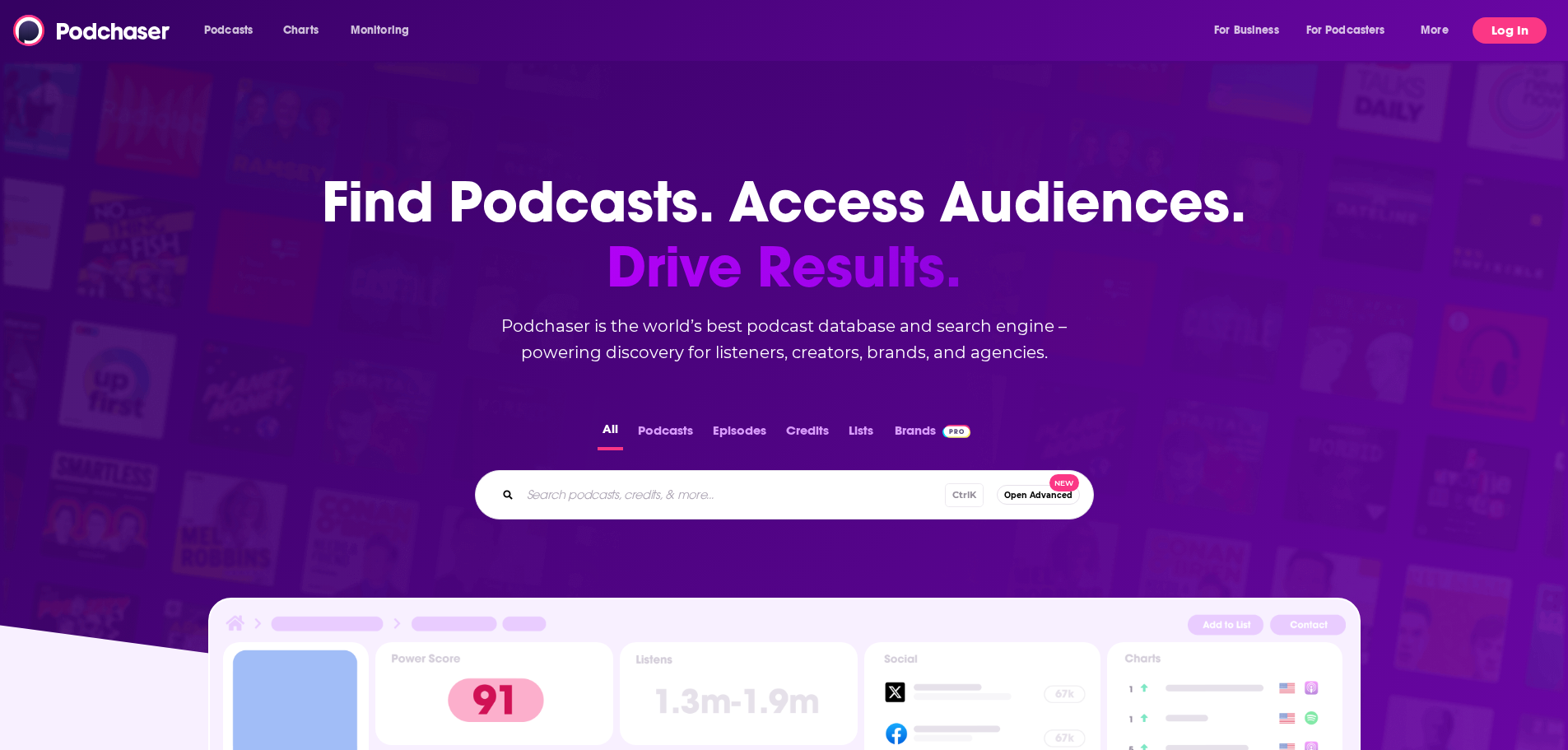
click at [1525, 37] on button "Log In" at bounding box center [1510, 30] width 74 height 26
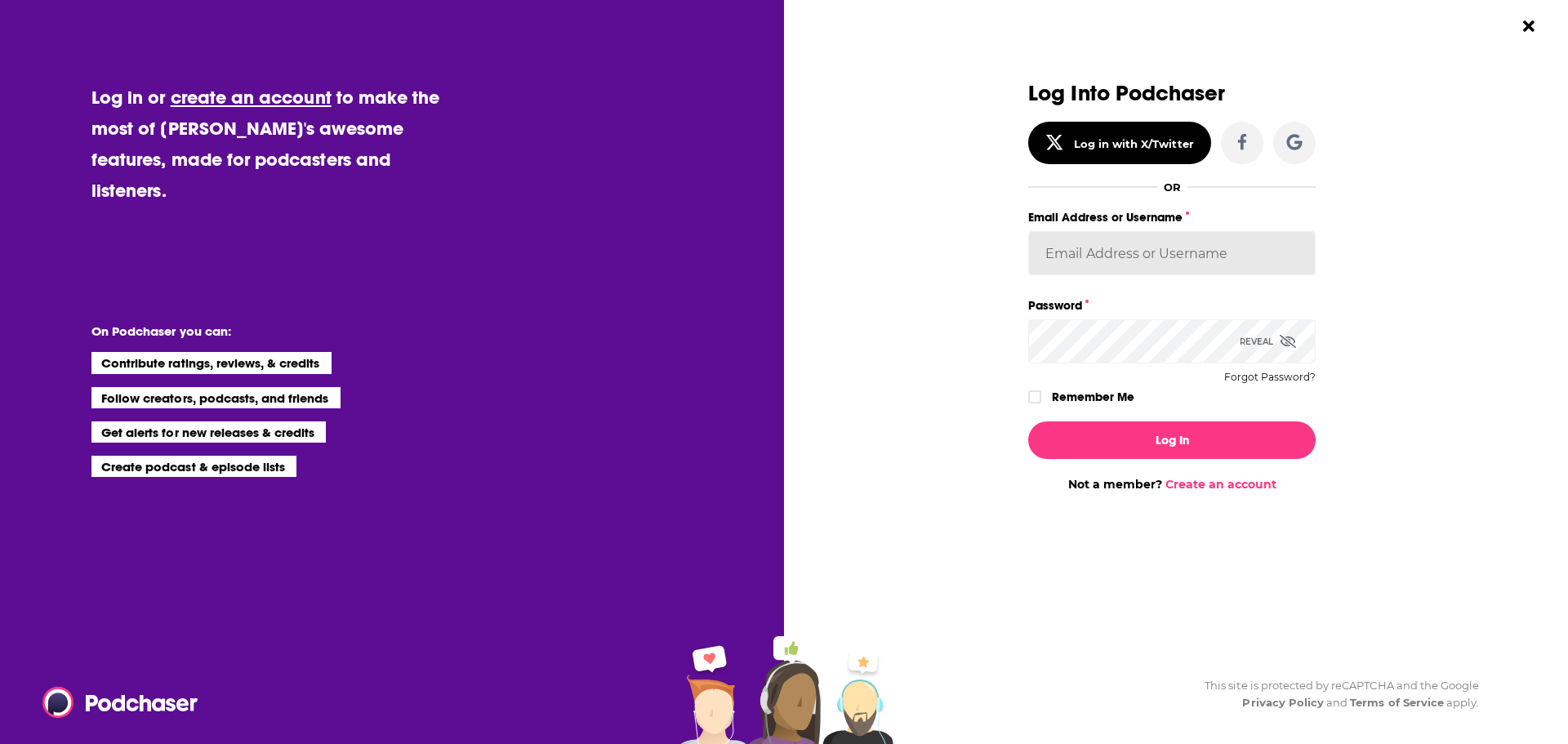
click at [1123, 251] on input "Email Address or Username" at bounding box center [1171, 253] width 287 height 44
type input "[PERSON_NAME][EMAIL_ADDRESS][DOMAIN_NAME]"
click at [1028, 421] on button "Log In" at bounding box center [1171, 440] width 287 height 37
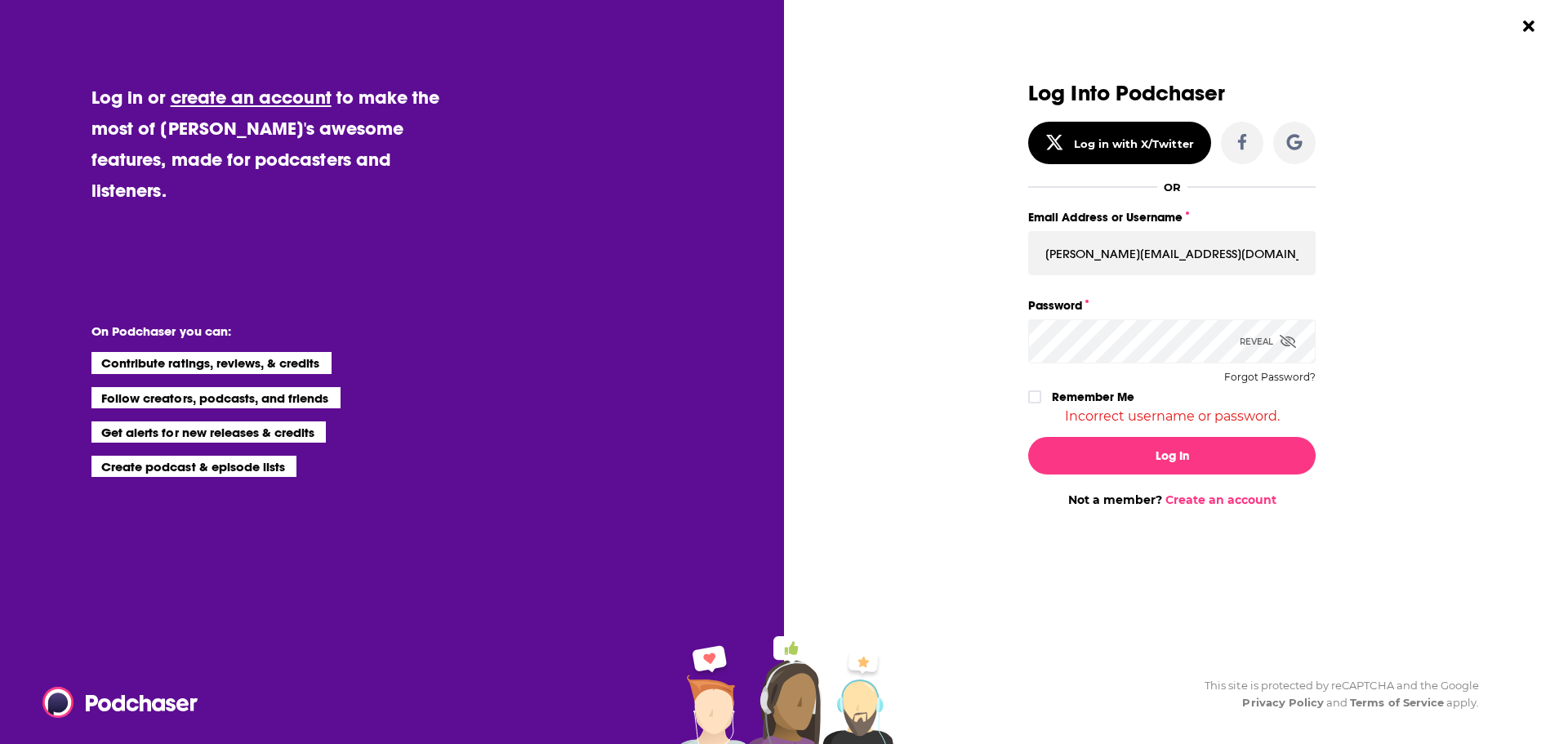
click at [687, 358] on div "Log in or create an account to make the most of [PERSON_NAME]'s awesome feature…" at bounding box center [784, 372] width 1568 height 744
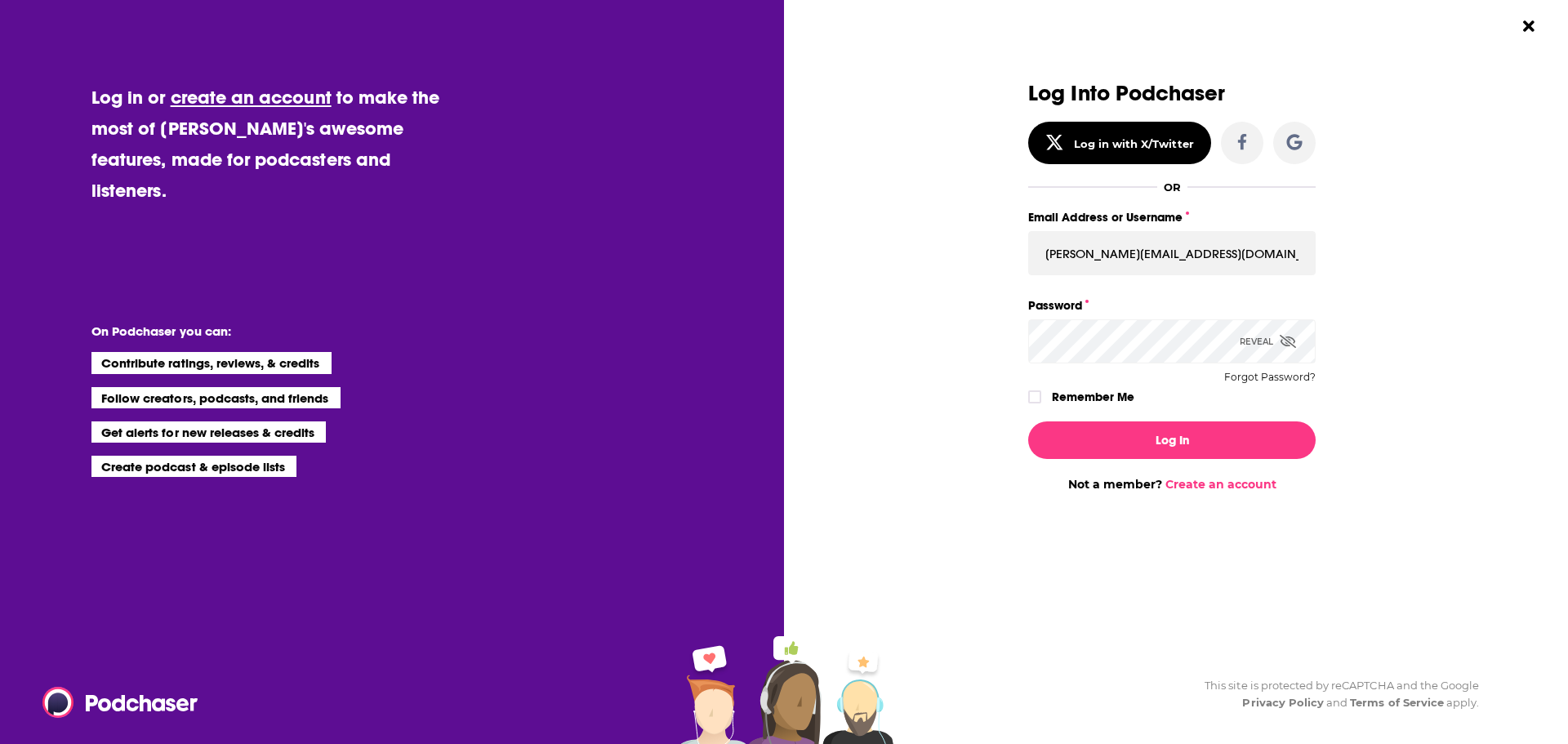
click at [1028, 421] on button "Log In" at bounding box center [1171, 440] width 287 height 37
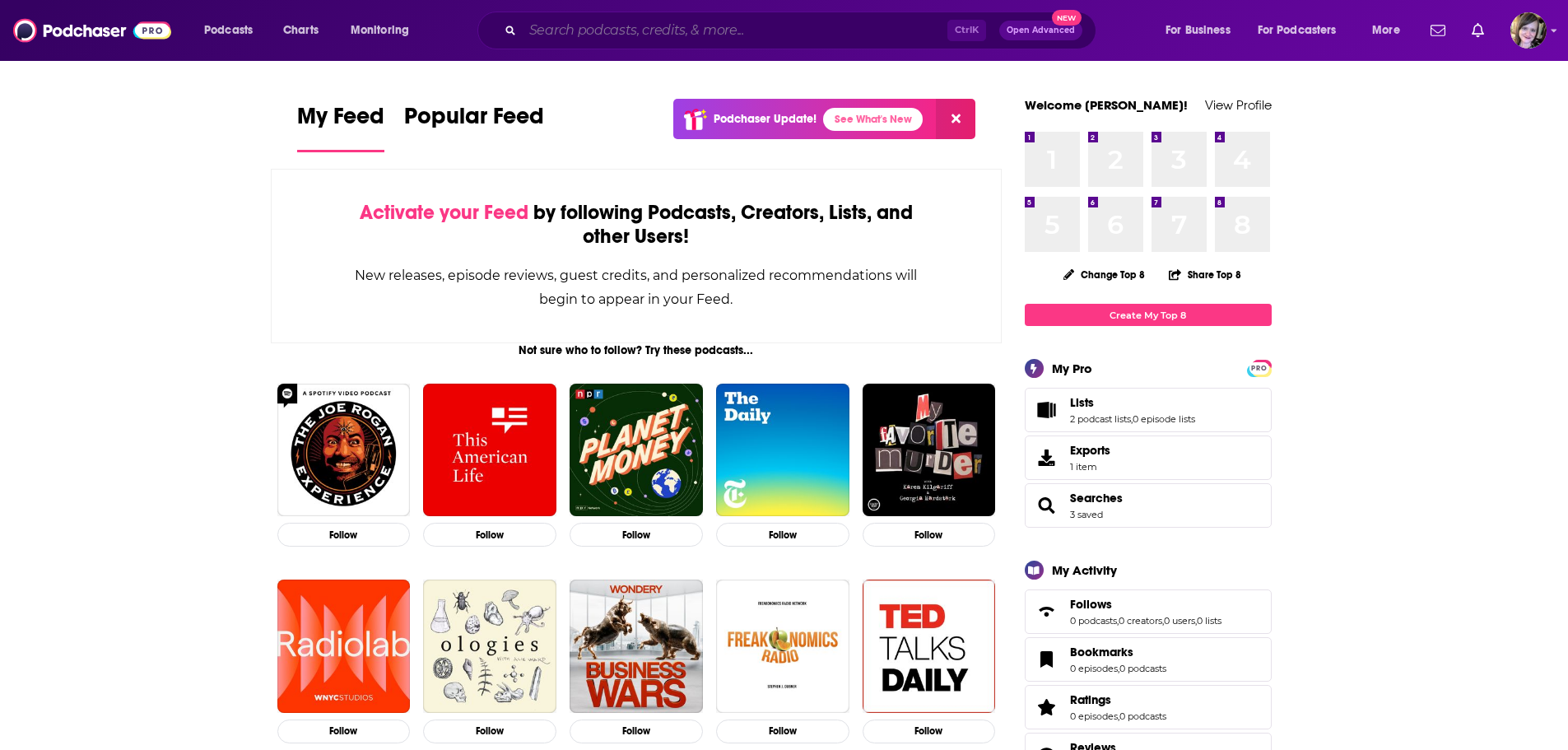
click at [542, 31] on input "Search podcasts, credits, & more..." at bounding box center [734, 30] width 424 height 26
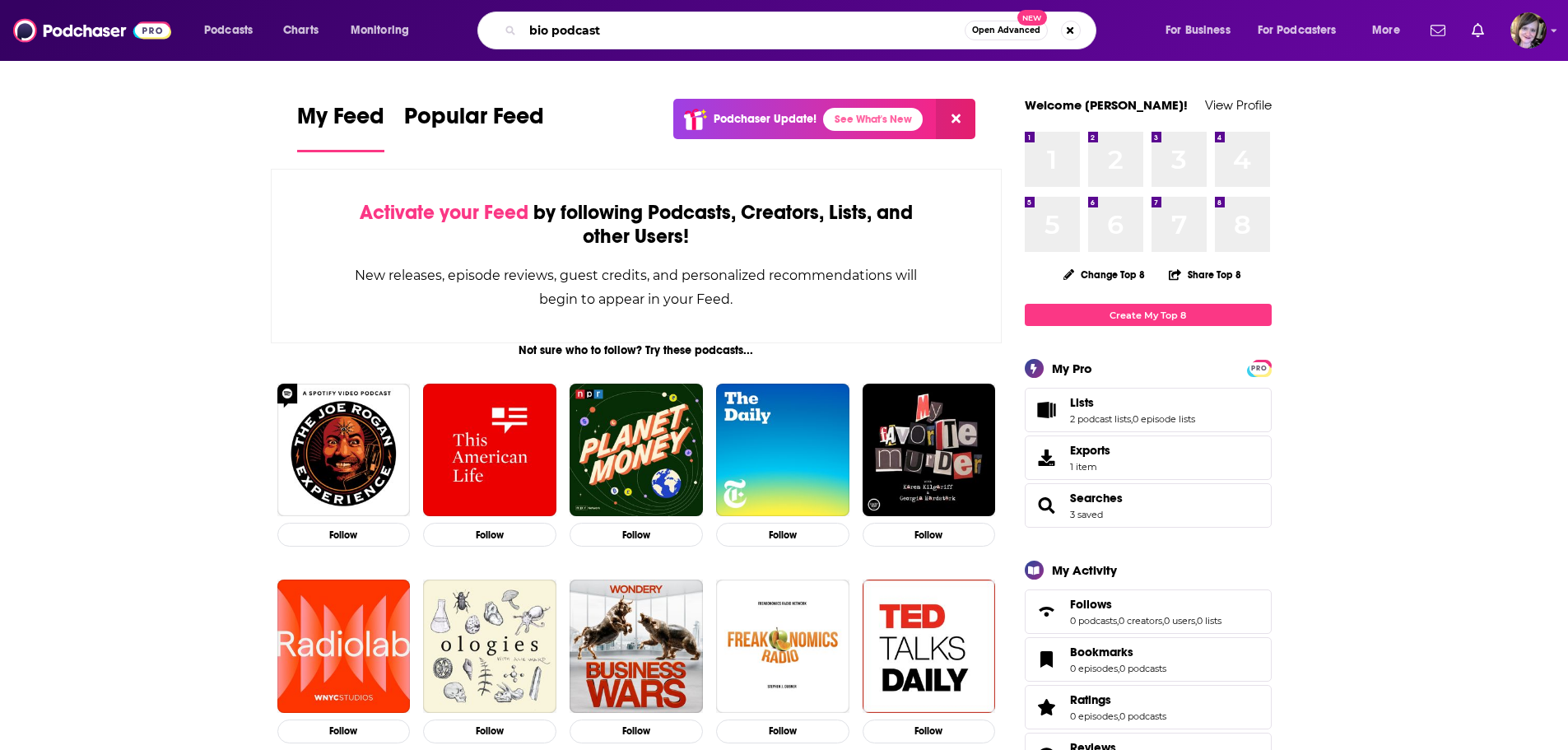
type input "bio podcast"
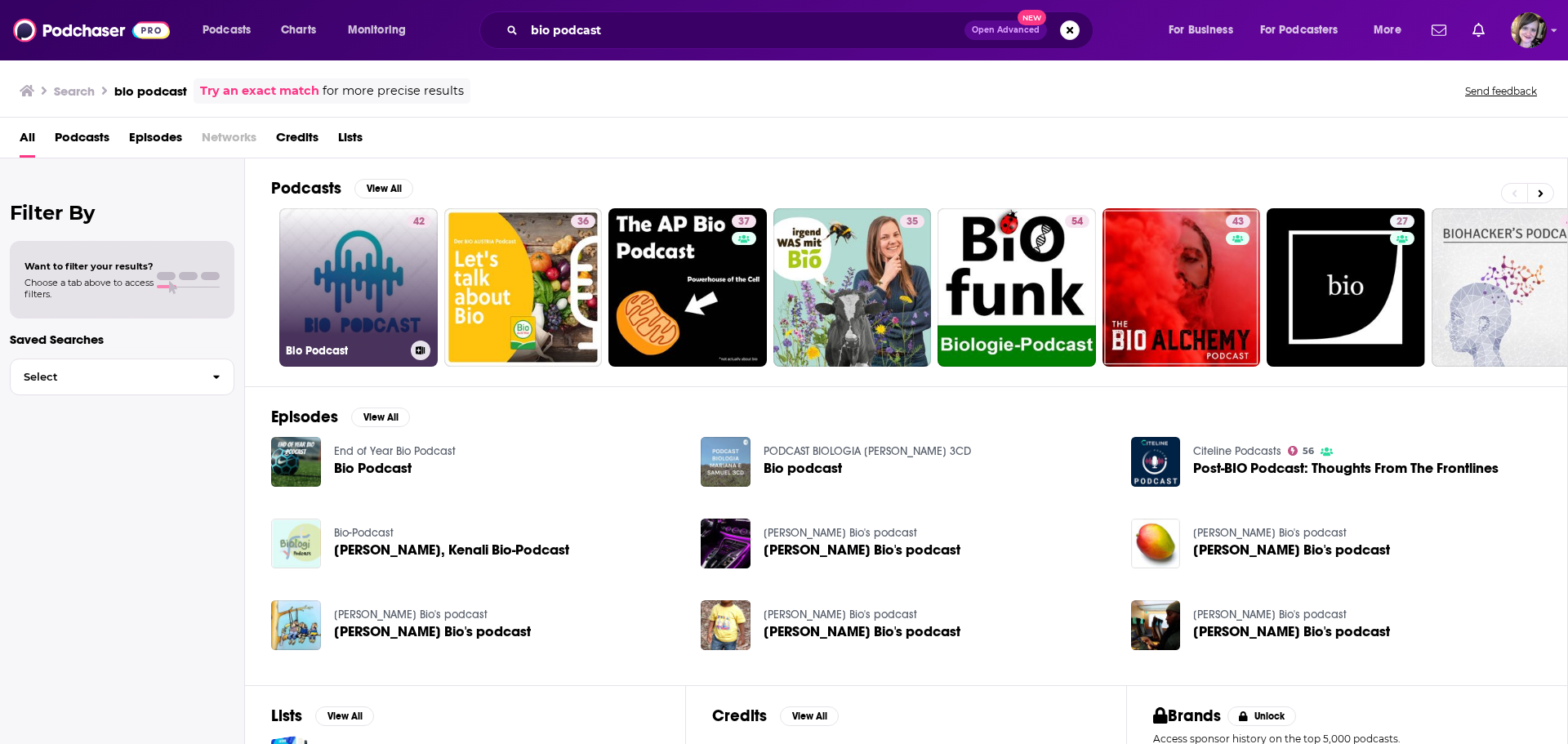
click at [366, 302] on link "42 Bio Podcast" at bounding box center [358, 288] width 159 height 159
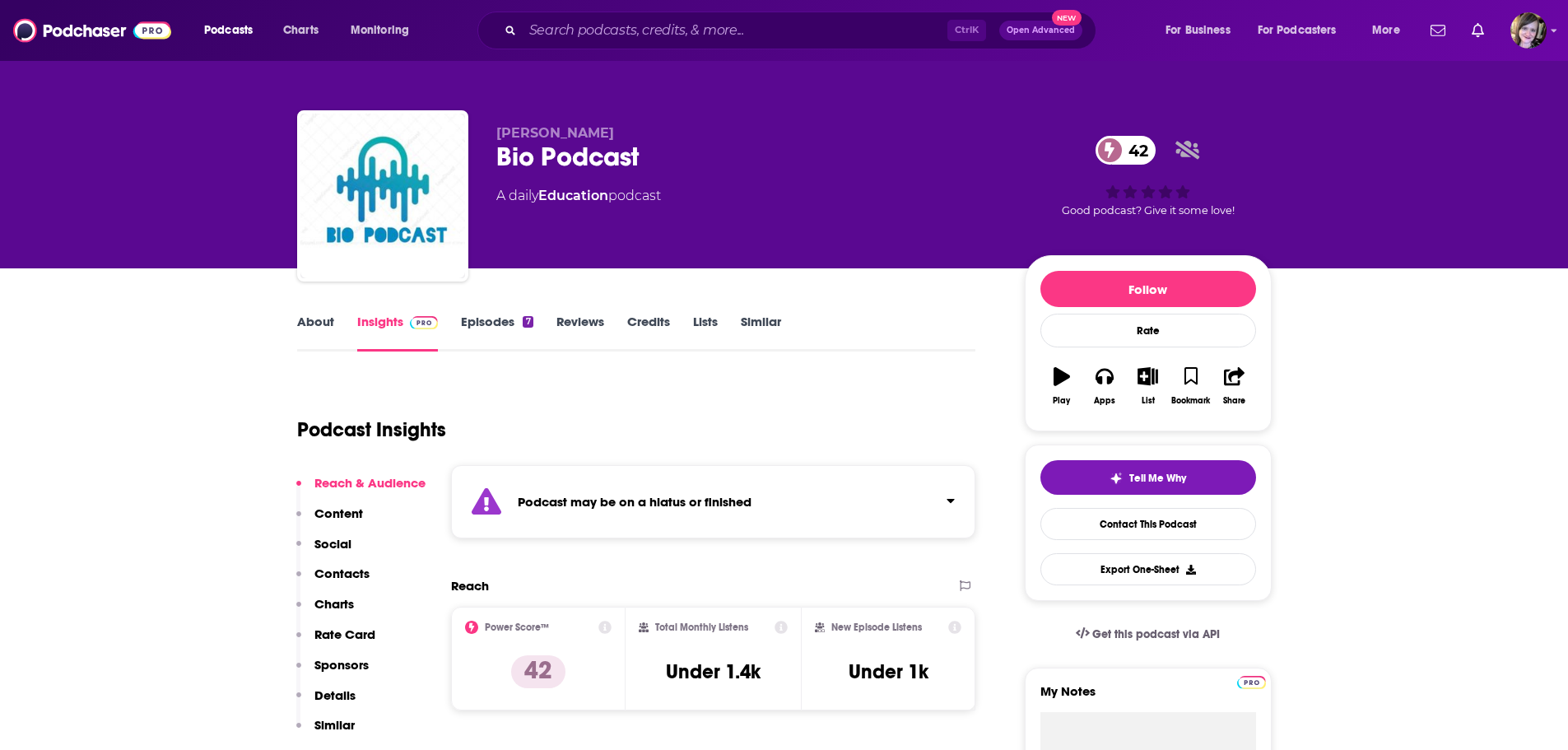
click at [310, 326] on link "About" at bounding box center [315, 332] width 37 height 38
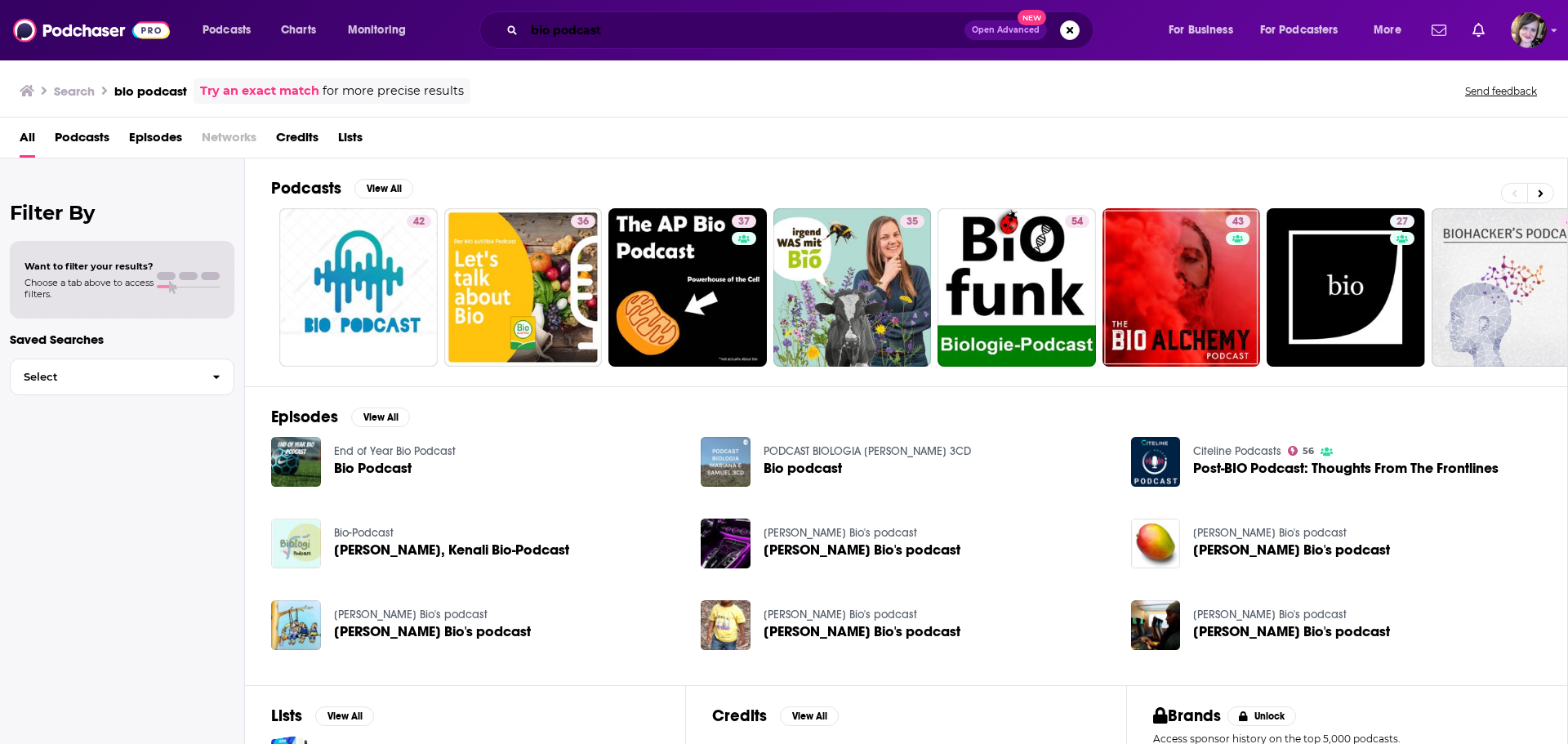
click at [636, 21] on input "bio podcast" at bounding box center [745, 30] width 441 height 26
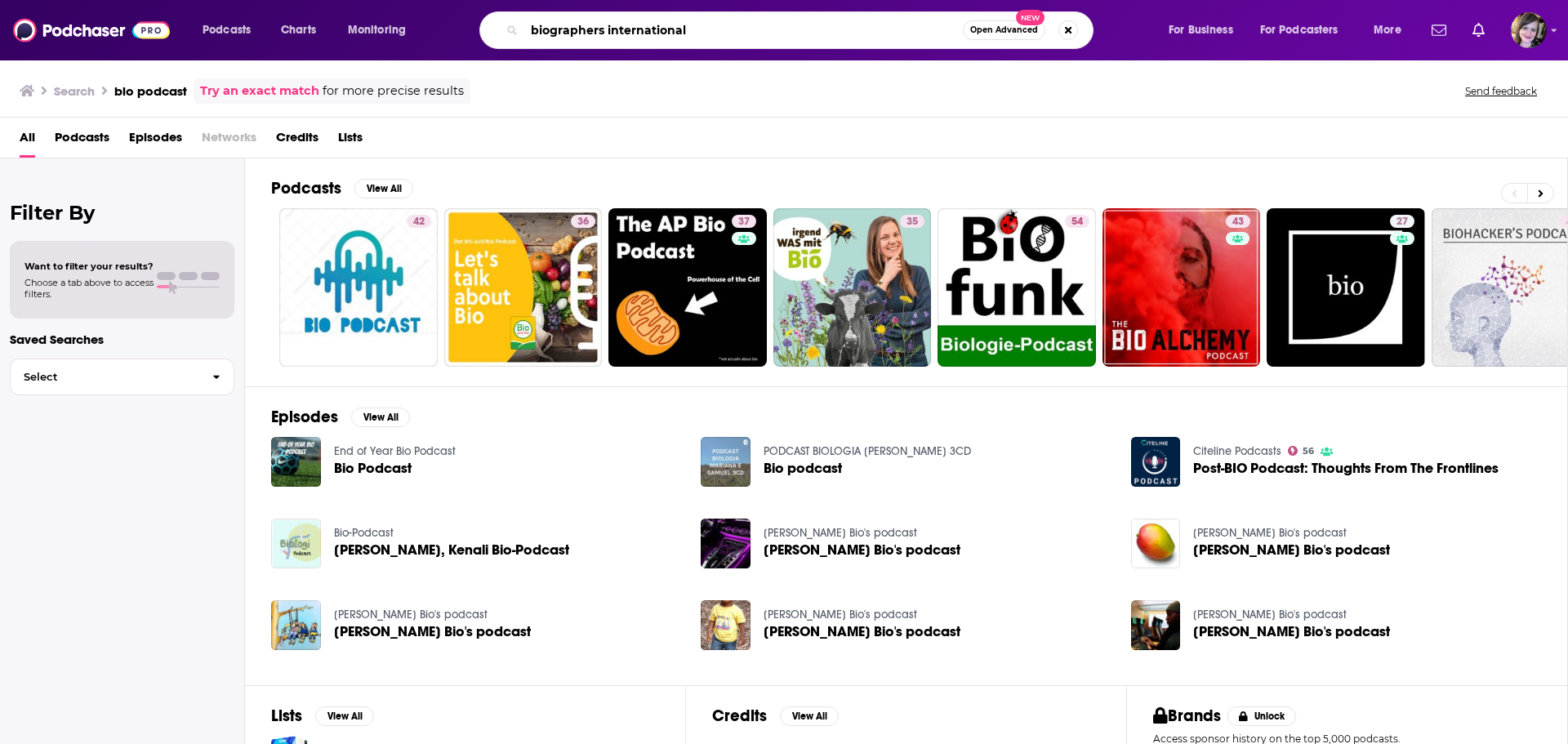
type input "biographers international"
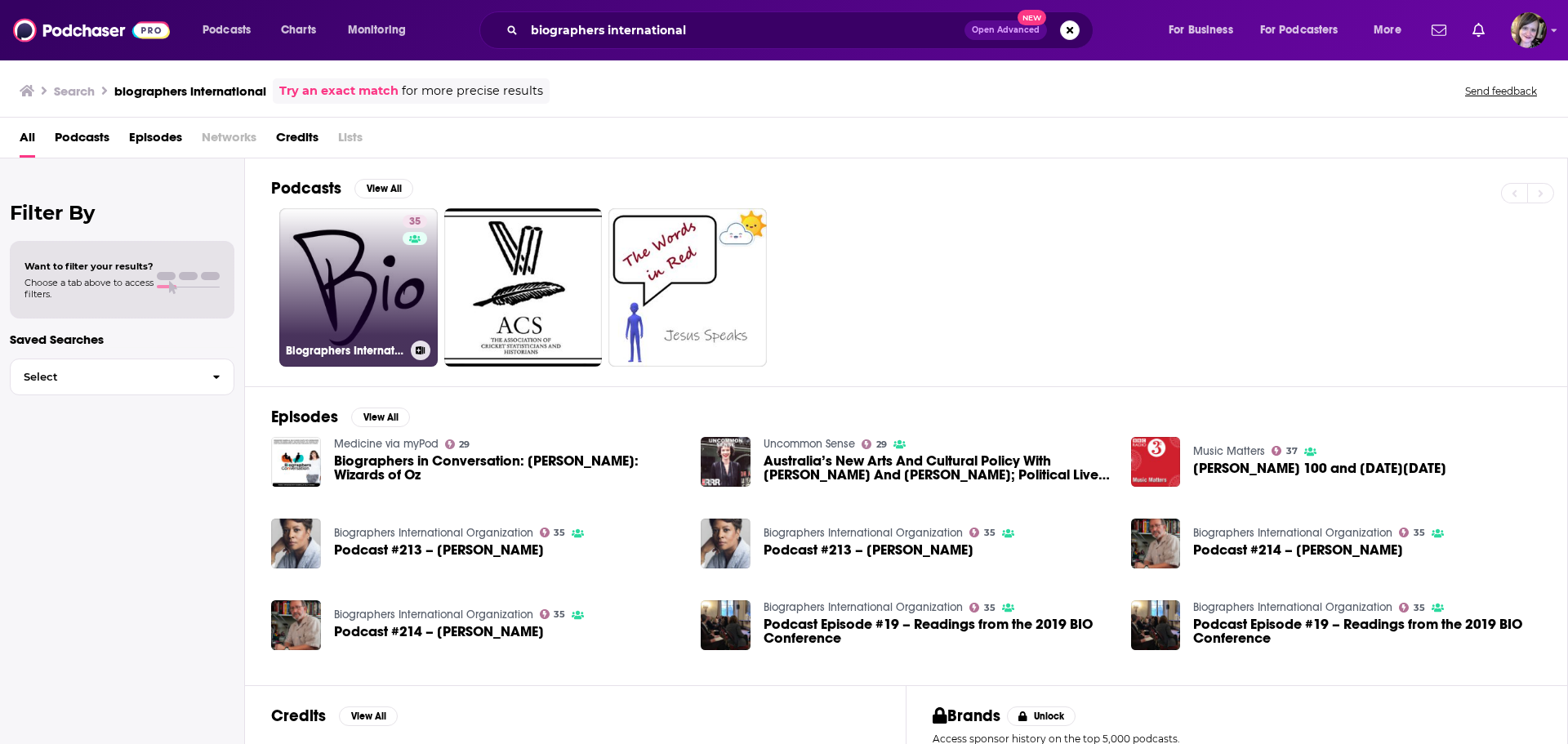
click at [371, 291] on link "35 Biographers International Organization" at bounding box center [358, 288] width 159 height 159
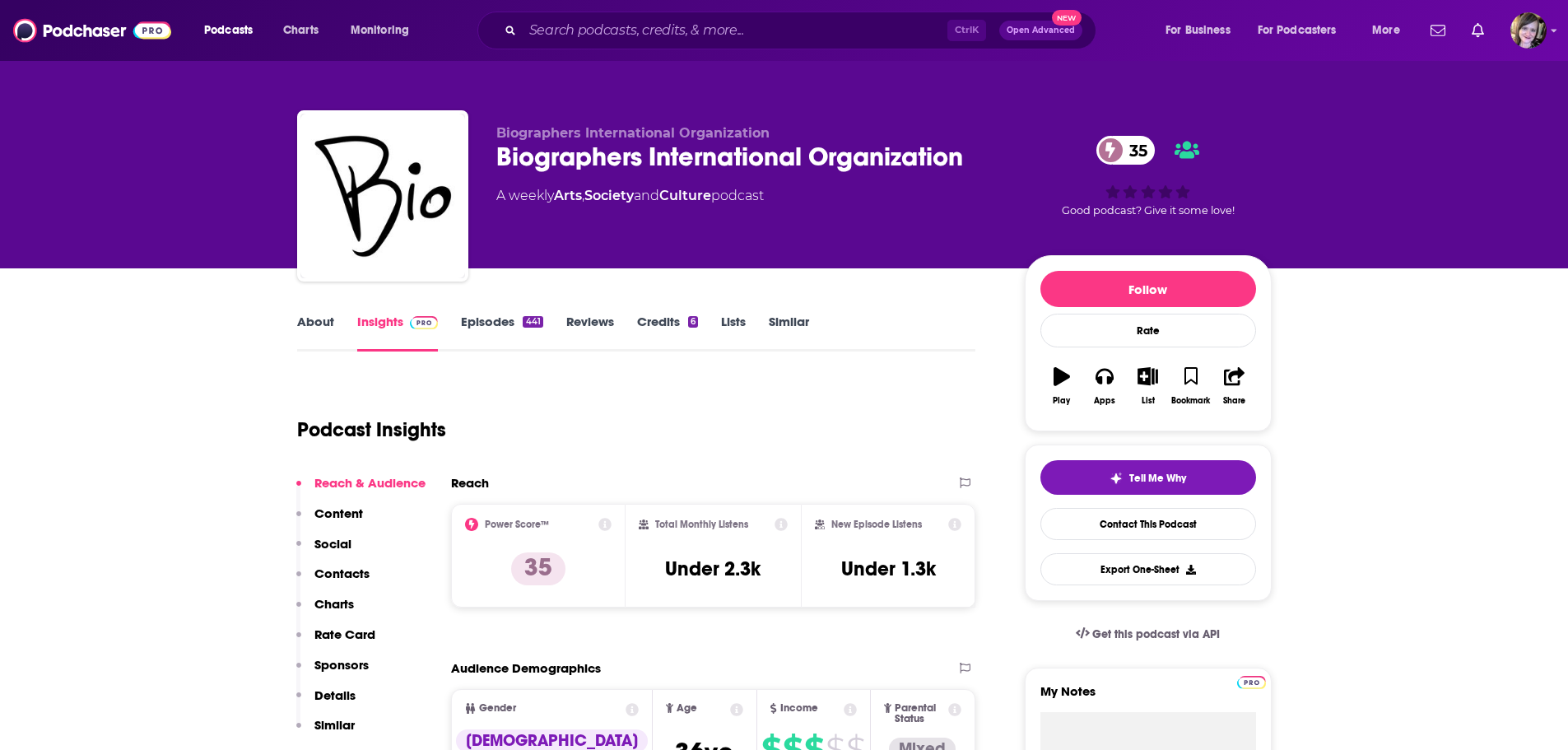
drag, startPoint x: 492, startPoint y: 189, endPoint x: 823, endPoint y: 186, distance: 331.0
click at [823, 186] on div "Biographers International Organization Biographers International Organization 3…" at bounding box center [785, 199] width 975 height 178
copy div "A weekly Arts , Society and Culture podcast"
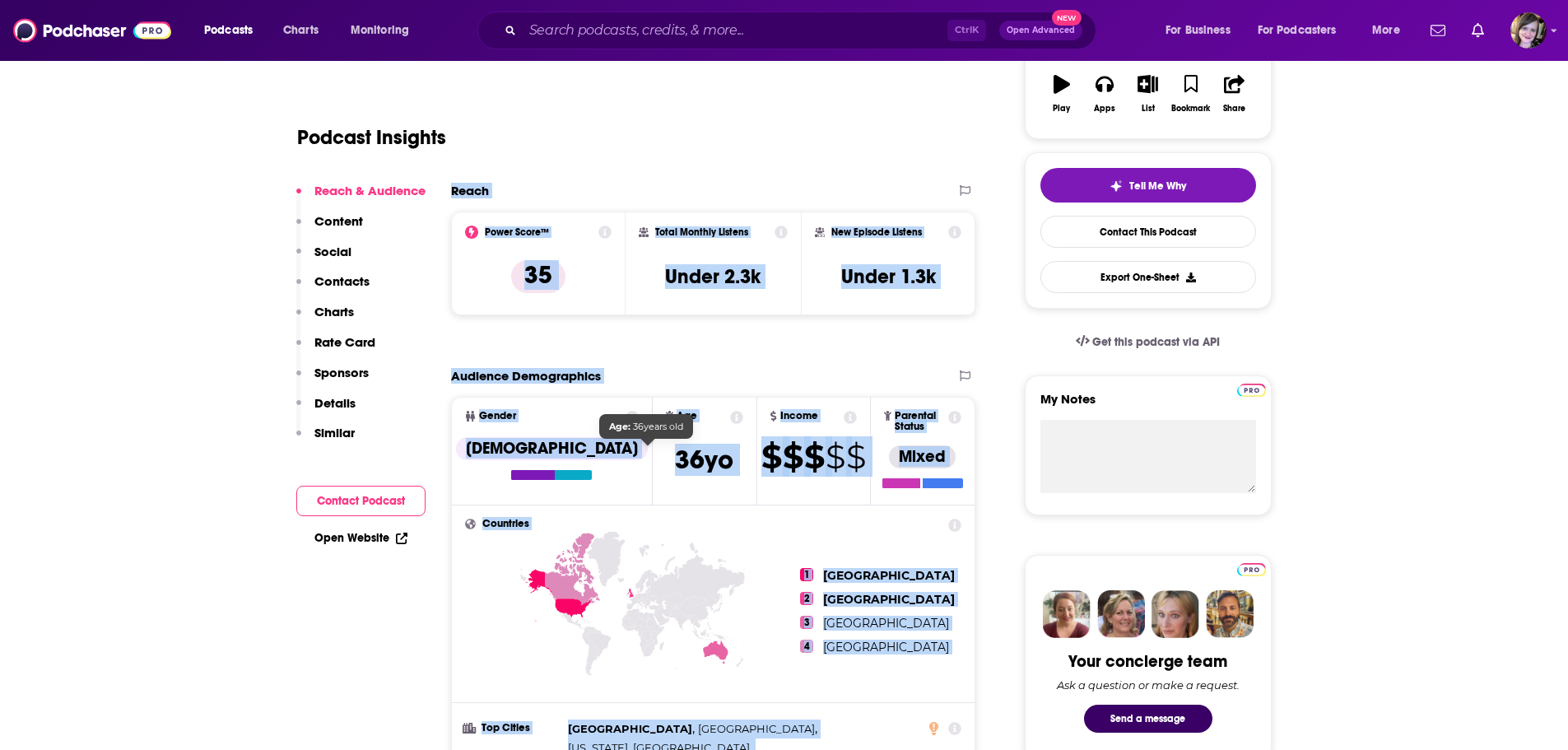
scroll to position [411, 0]
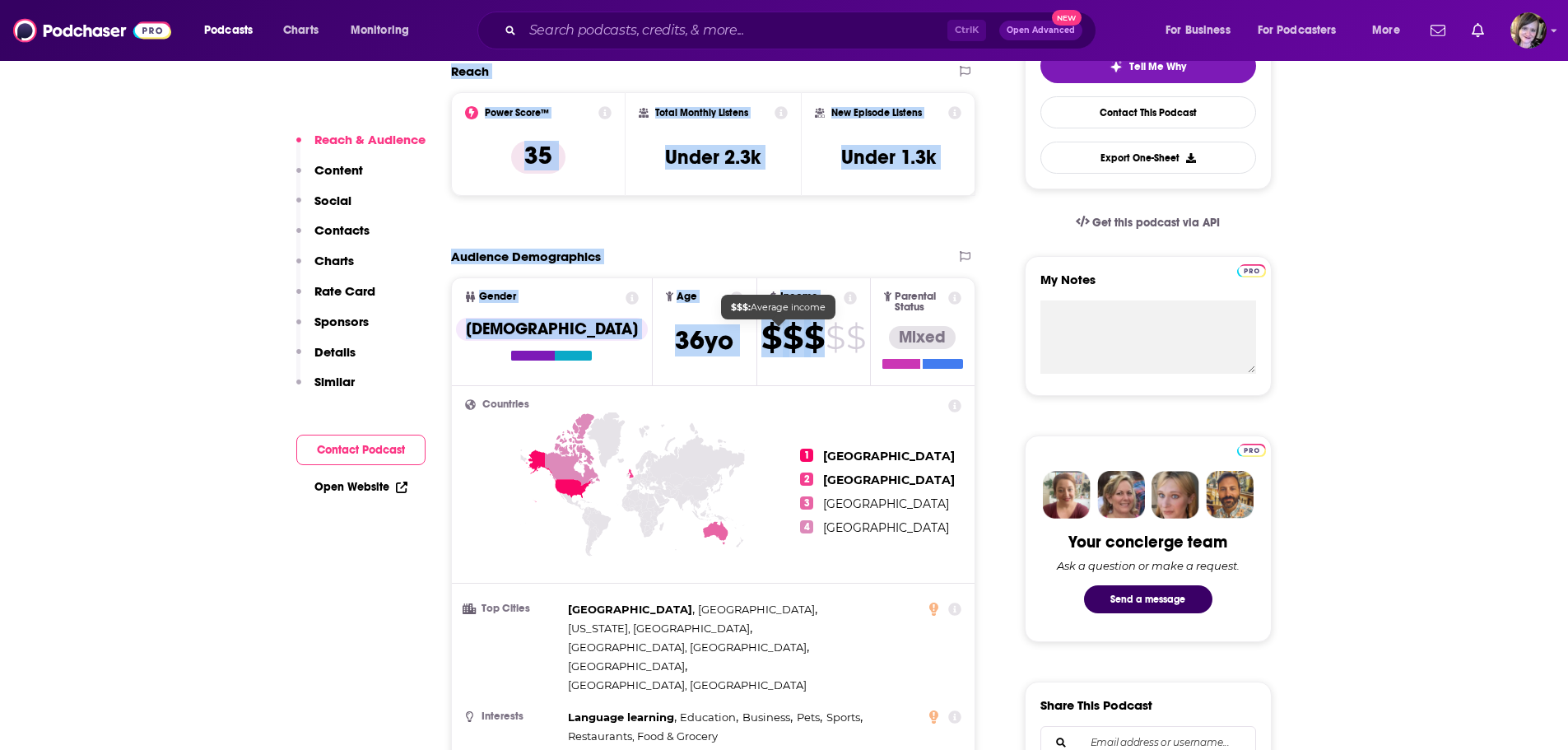
drag, startPoint x: 440, startPoint y: 484, endPoint x: 786, endPoint y: 347, distance: 372.1
copy div "Reach Power Score™ 35 Total Monthly Listens Under 2.3k New Episode Listens Unde…"
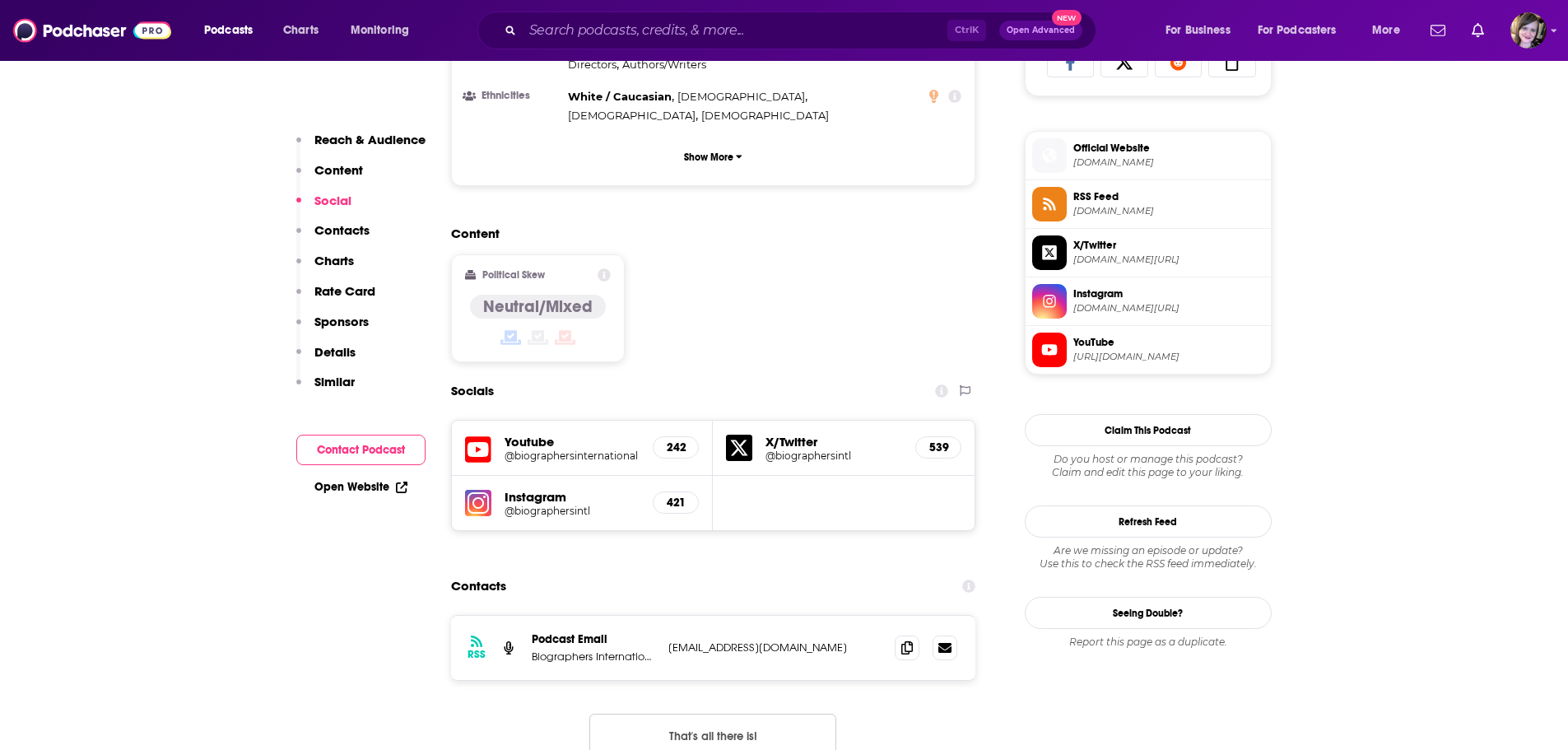
scroll to position [1153, 0]
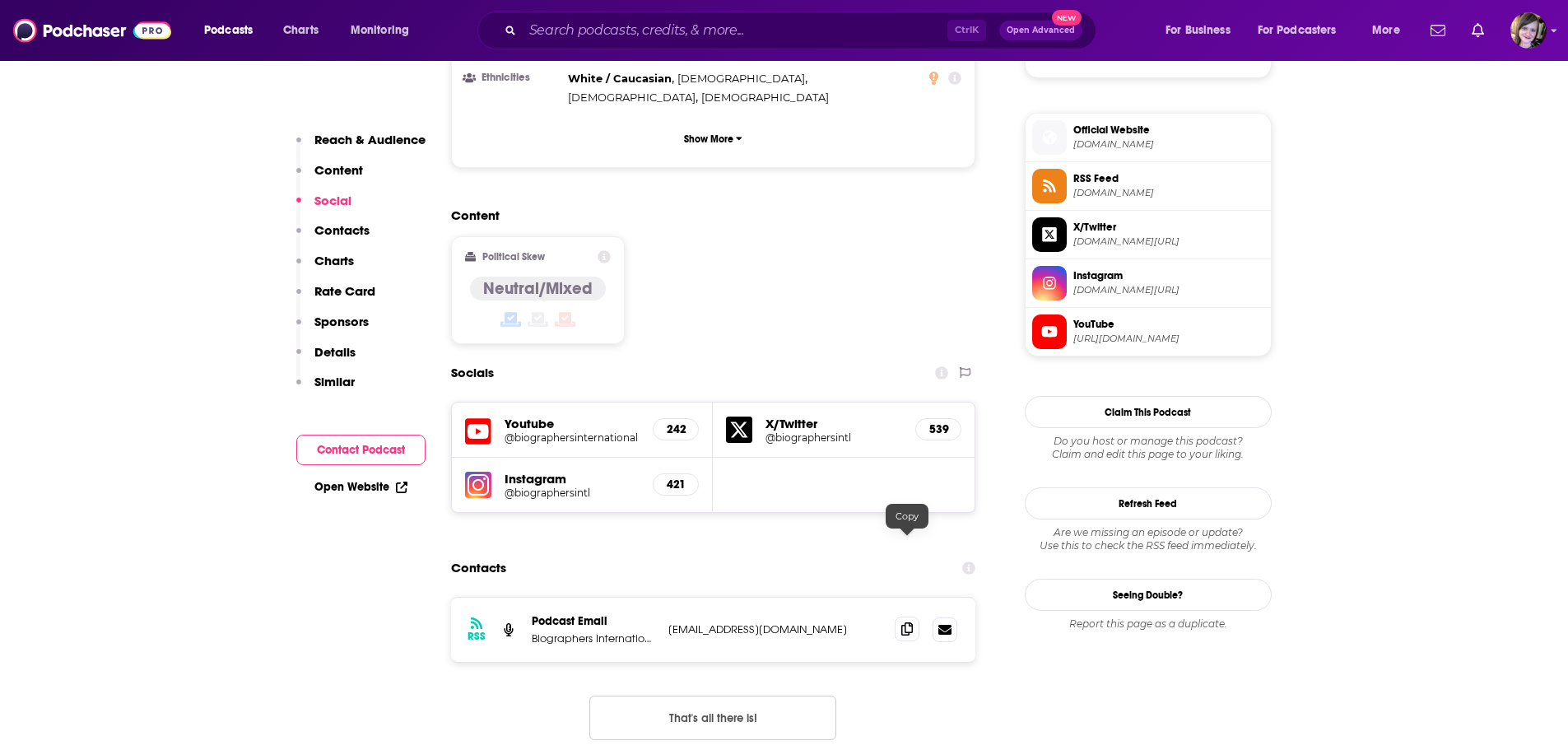
click at [909, 622] on icon at bounding box center [907, 629] width 11 height 13
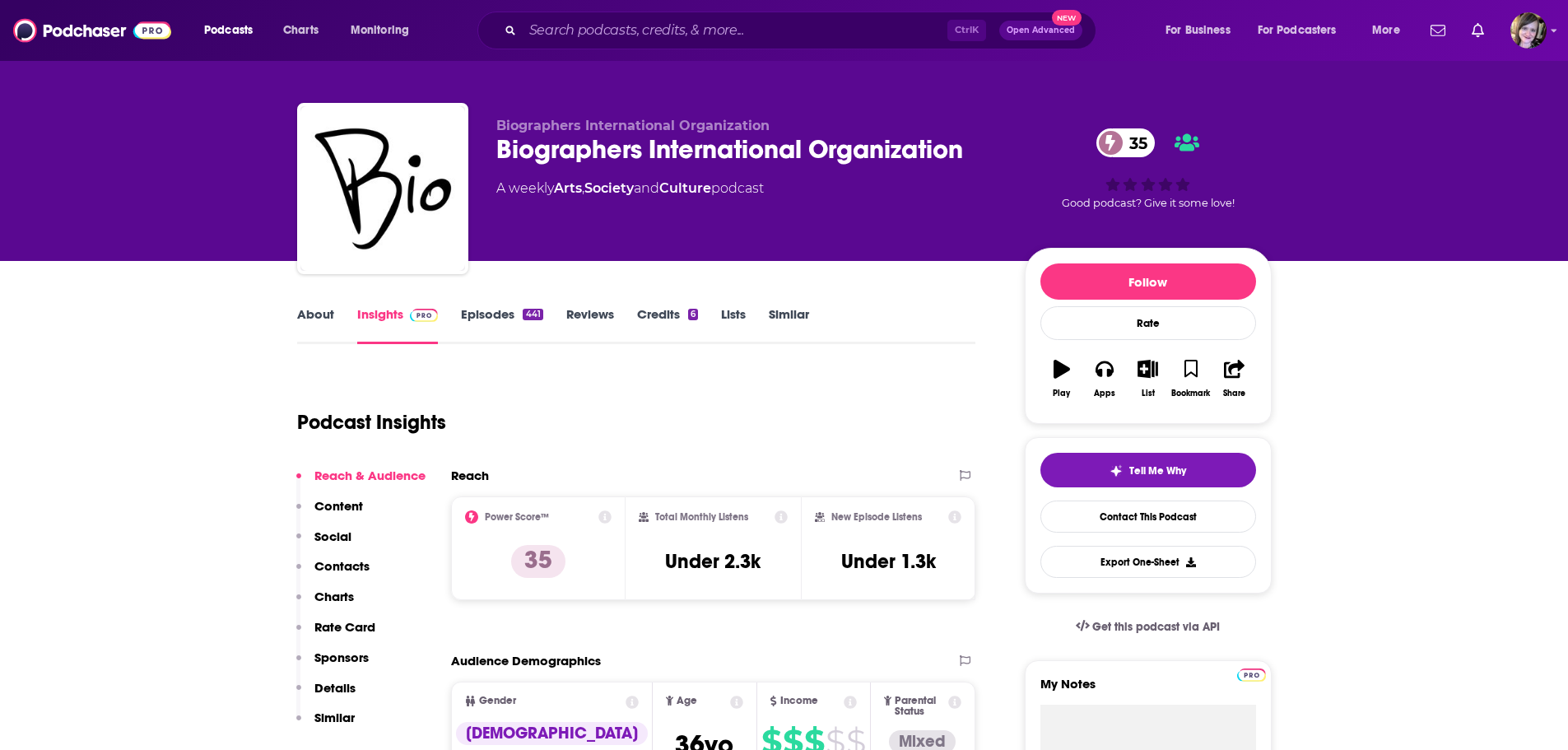
scroll to position [0, 0]
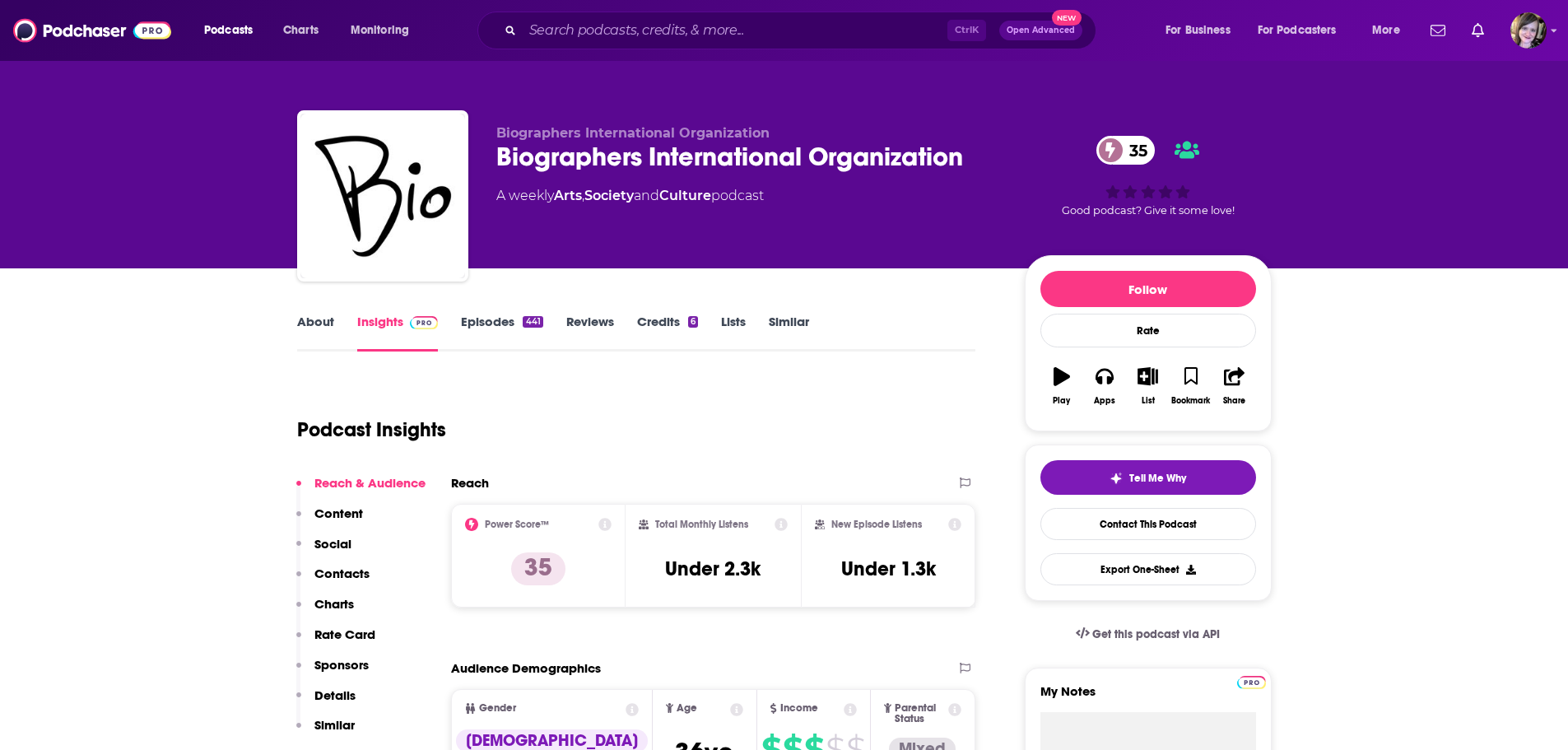
click at [301, 328] on link "About" at bounding box center [315, 332] width 37 height 38
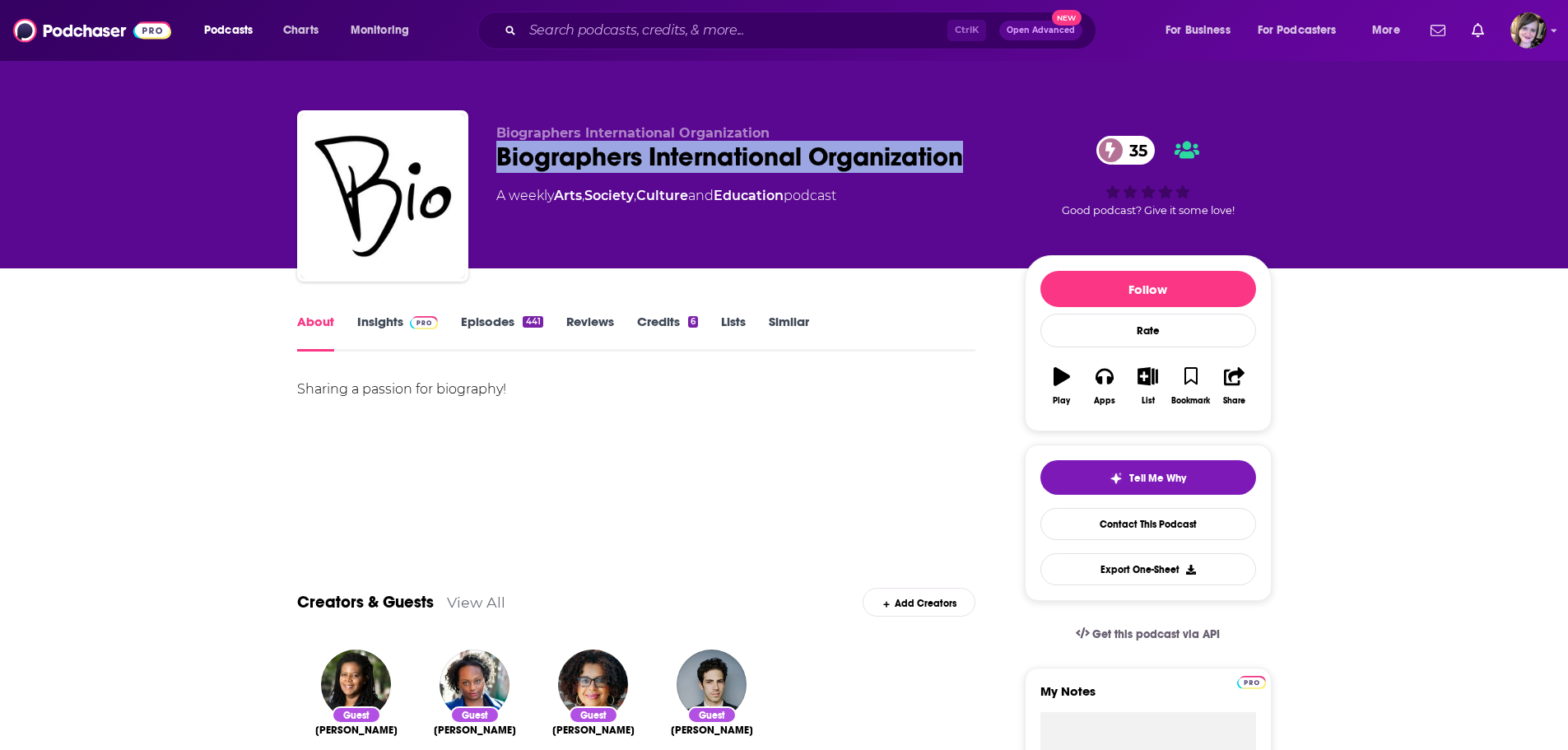
drag, startPoint x: 489, startPoint y: 152, endPoint x: 982, endPoint y: 156, distance: 493.0
click at [982, 156] on div "Biographers International Organization Biographers International Organization 3…" at bounding box center [785, 199] width 975 height 178
copy h1 "Biographers International Organization"
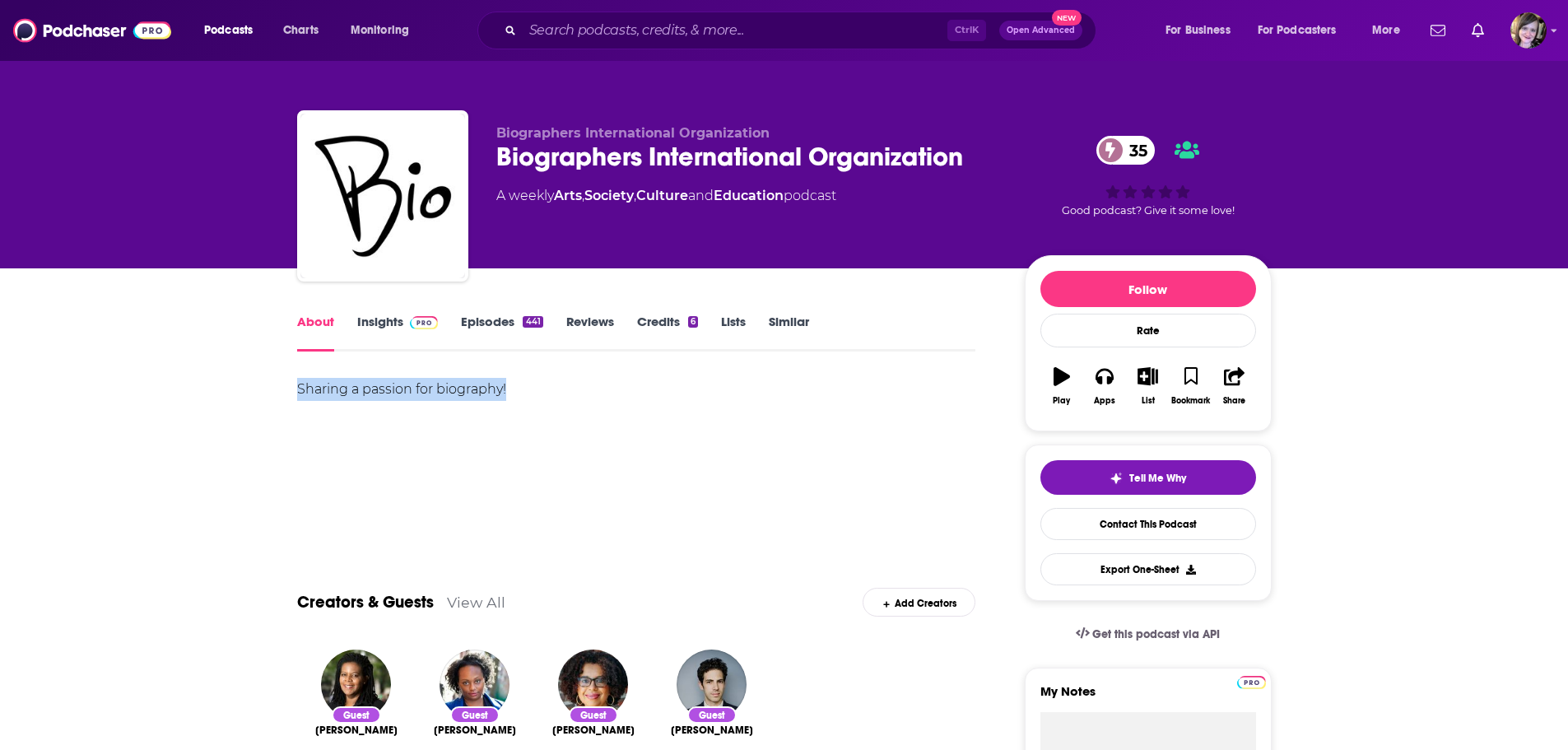
drag, startPoint x: 474, startPoint y: 389, endPoint x: 248, endPoint y: 385, distance: 226.0
copy div "Sharing a passion for biography!"
click at [562, 24] on input "Search podcasts, credits, & more..." at bounding box center [734, 30] width 424 height 26
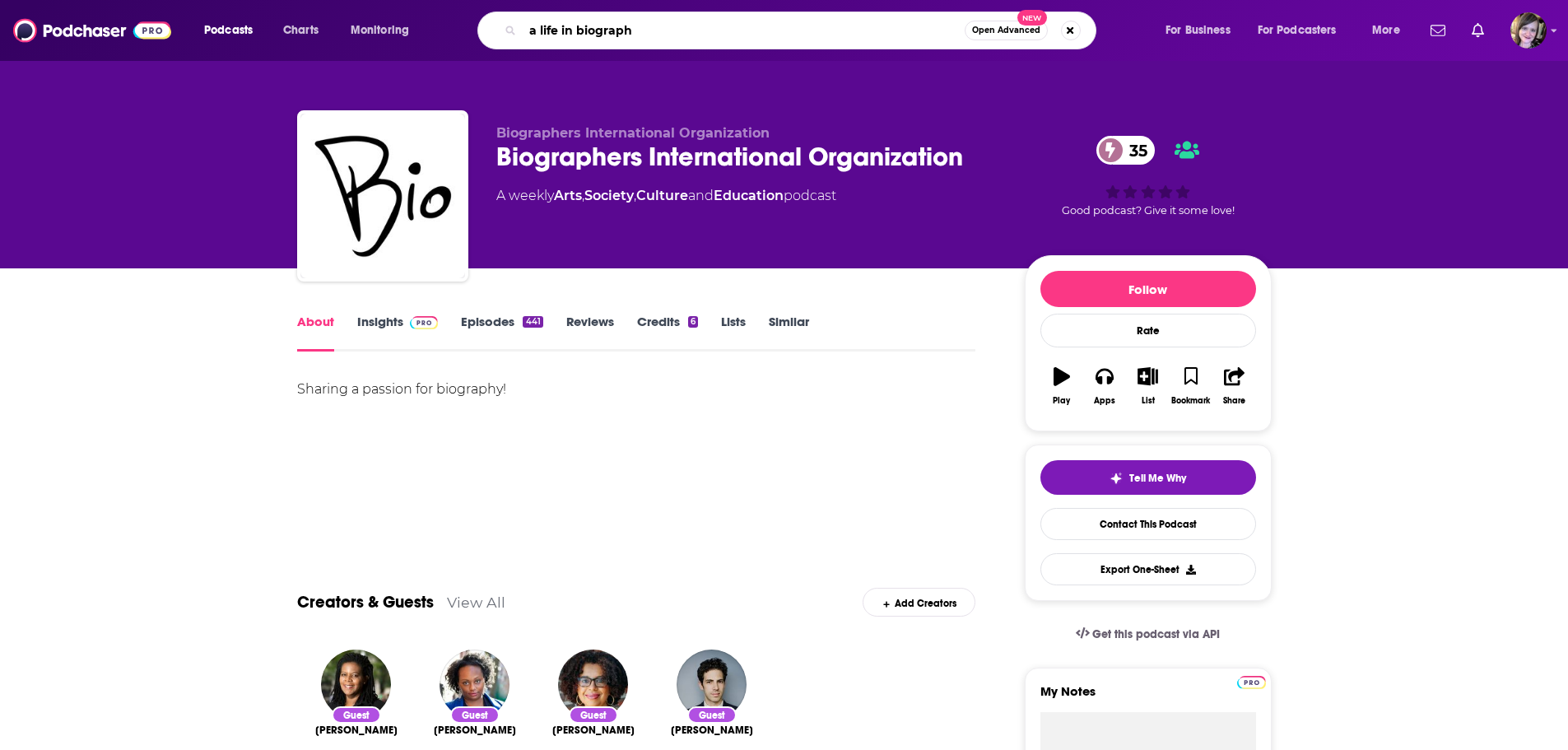
type input "a life in biography"
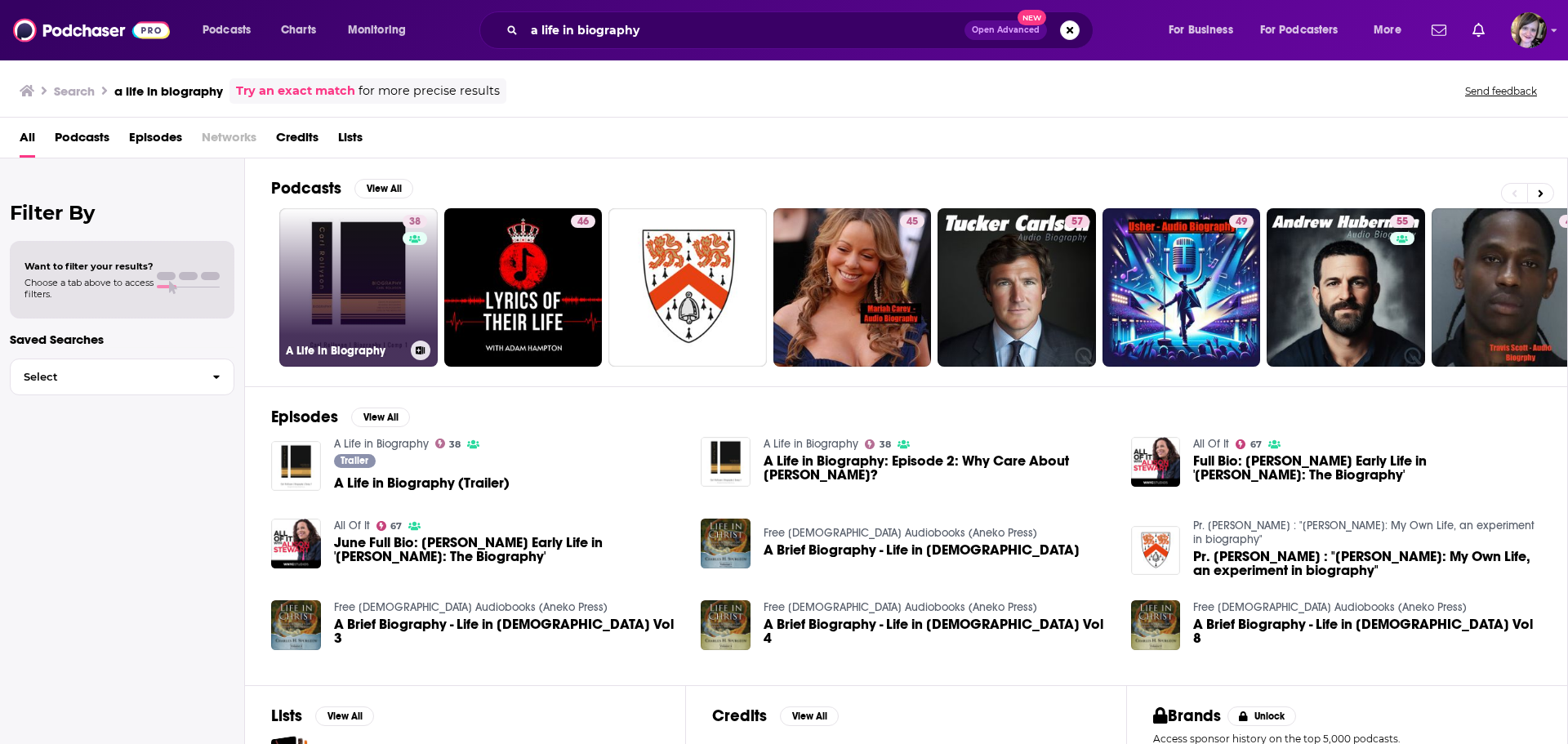
click at [318, 279] on link "38 A Life in Biography" at bounding box center [358, 288] width 159 height 159
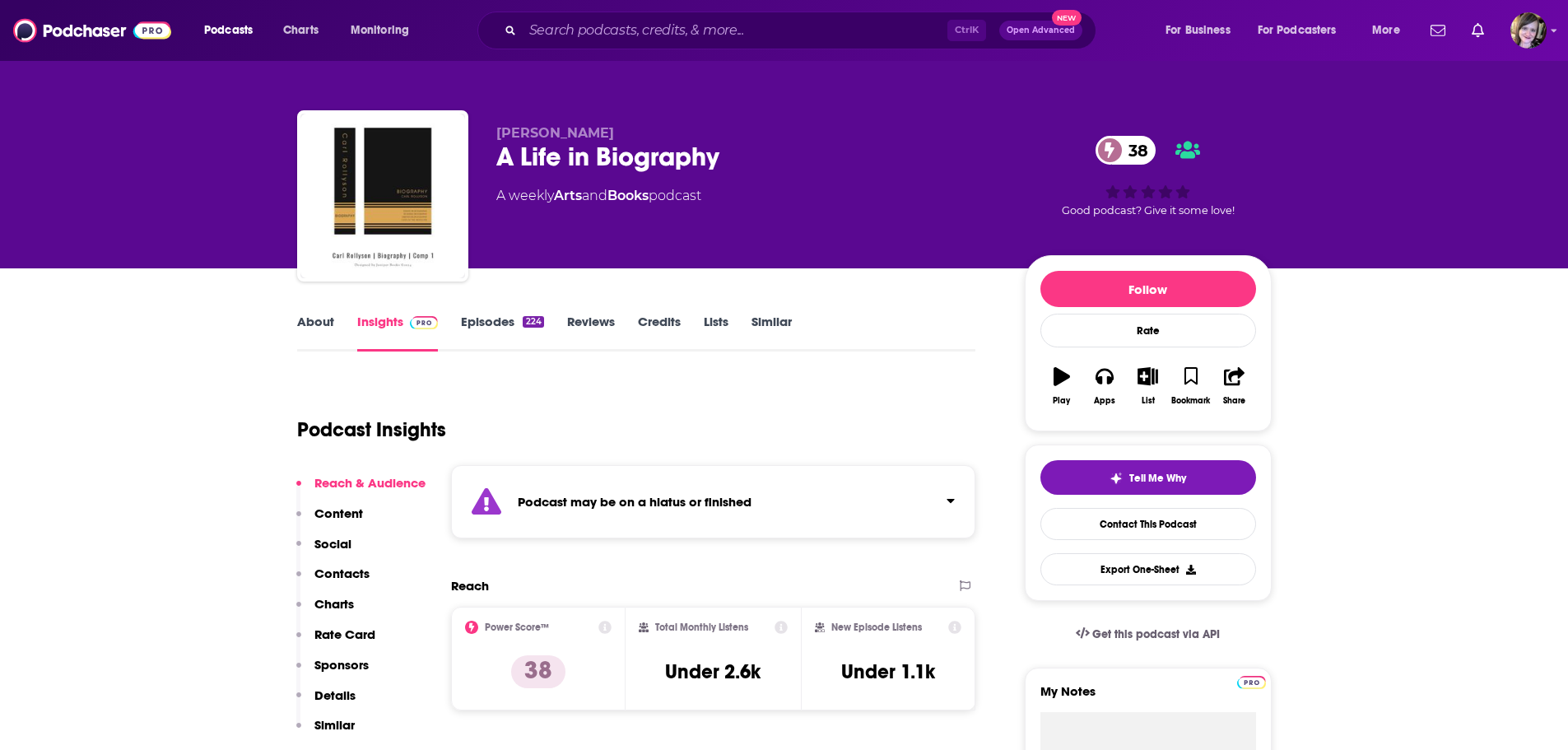
click at [317, 322] on link "About" at bounding box center [315, 332] width 37 height 38
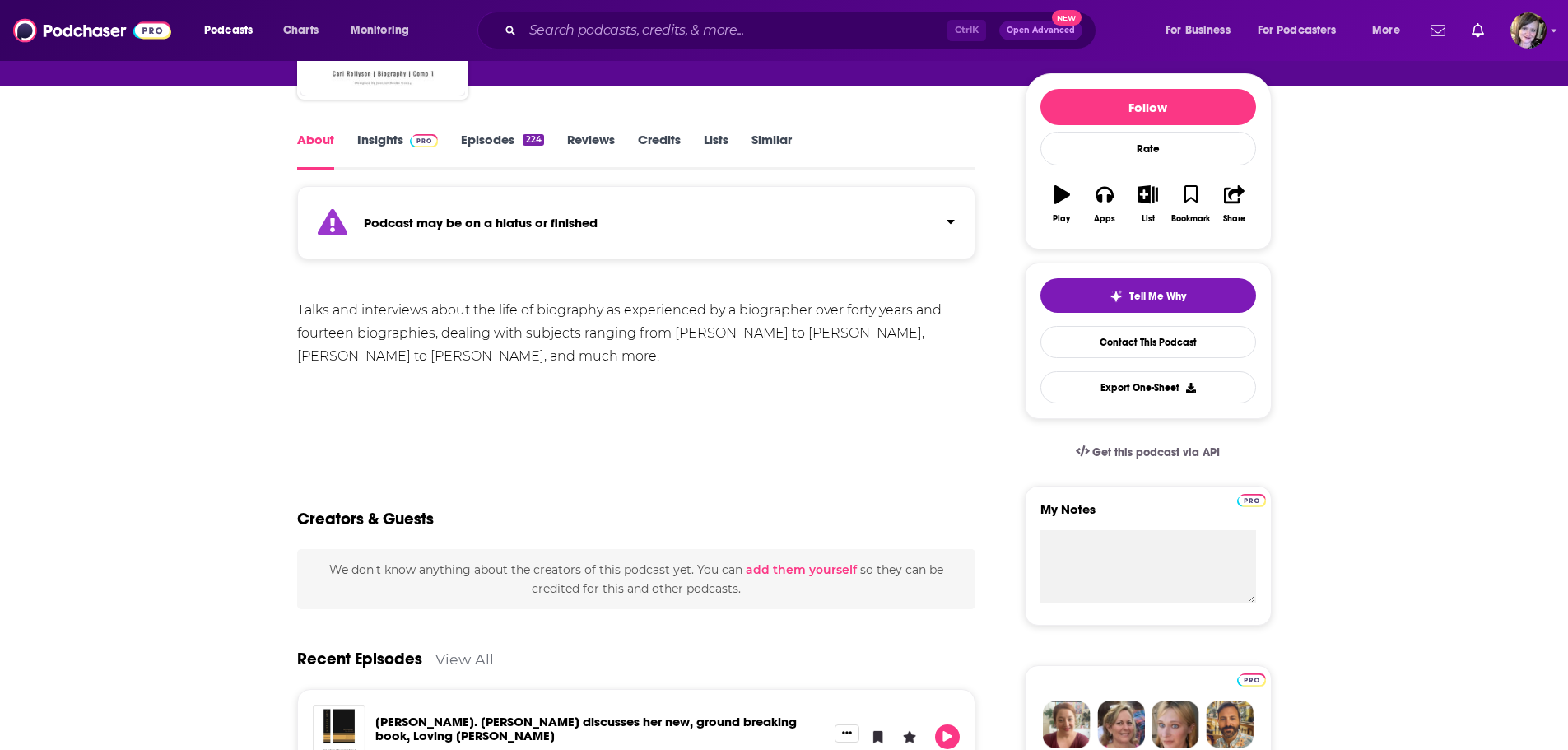
scroll to position [329, 0]
